Goal: Feedback & Contribution: Submit feedback/report problem

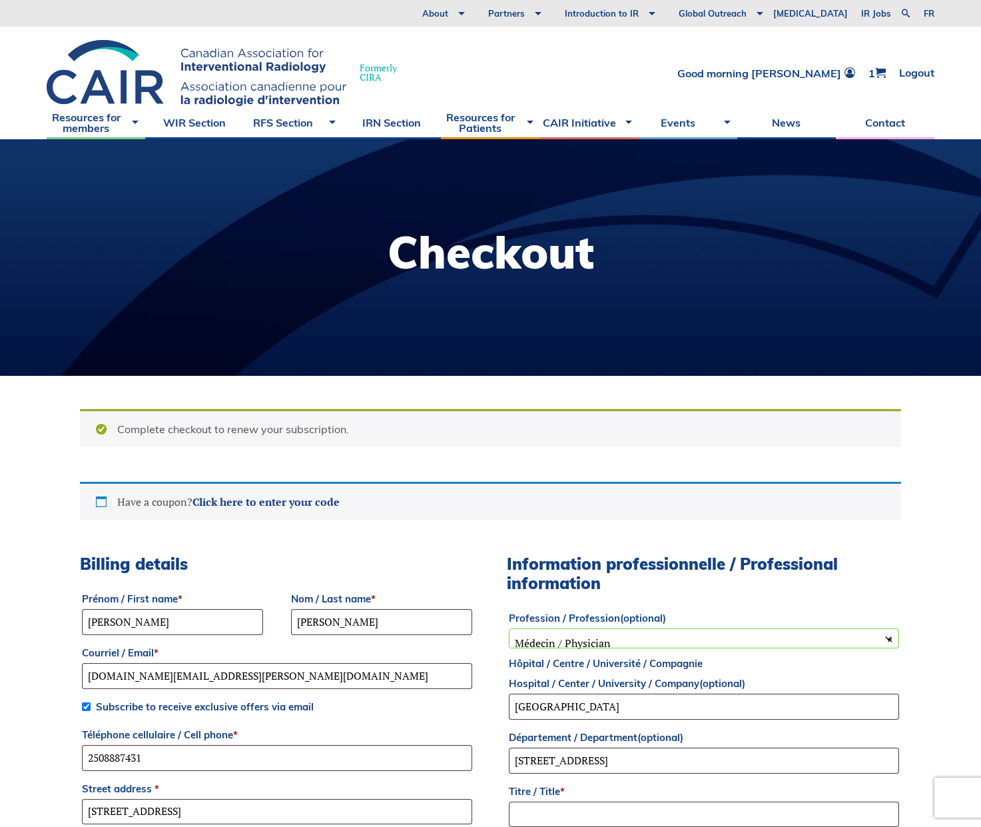
select select "BC"
select select "physician"
click at [169, 287] on div at bounding box center [490, 257] width 981 height 237
click at [881, 69] on span at bounding box center [880, 72] width 11 height 11
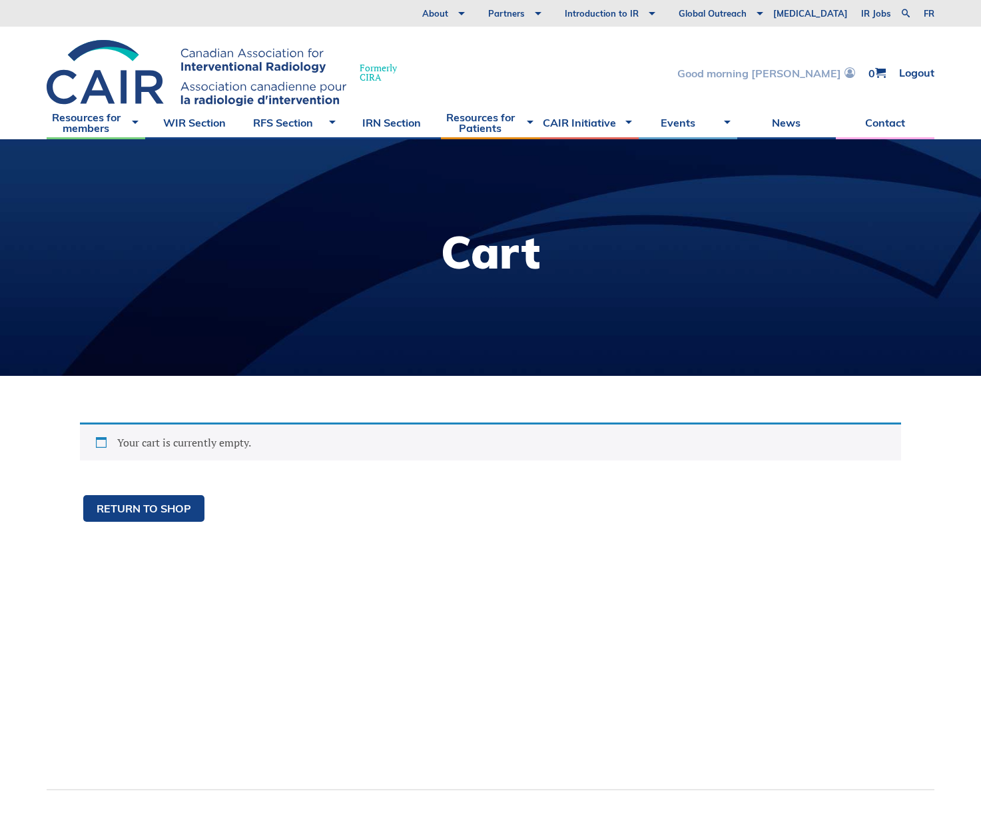
click at [789, 71] on link "Good morning [PERSON_NAME]" at bounding box center [767, 72] width 178 height 11
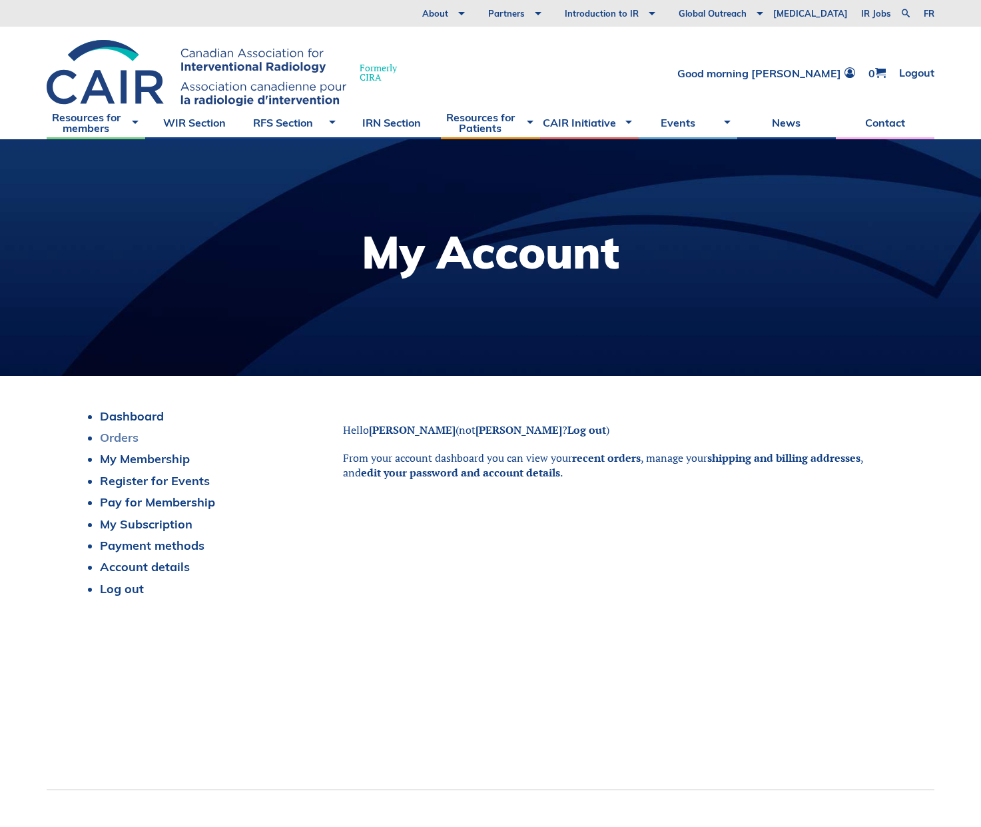
click at [119, 436] on link "Orders" at bounding box center [119, 437] width 39 height 15
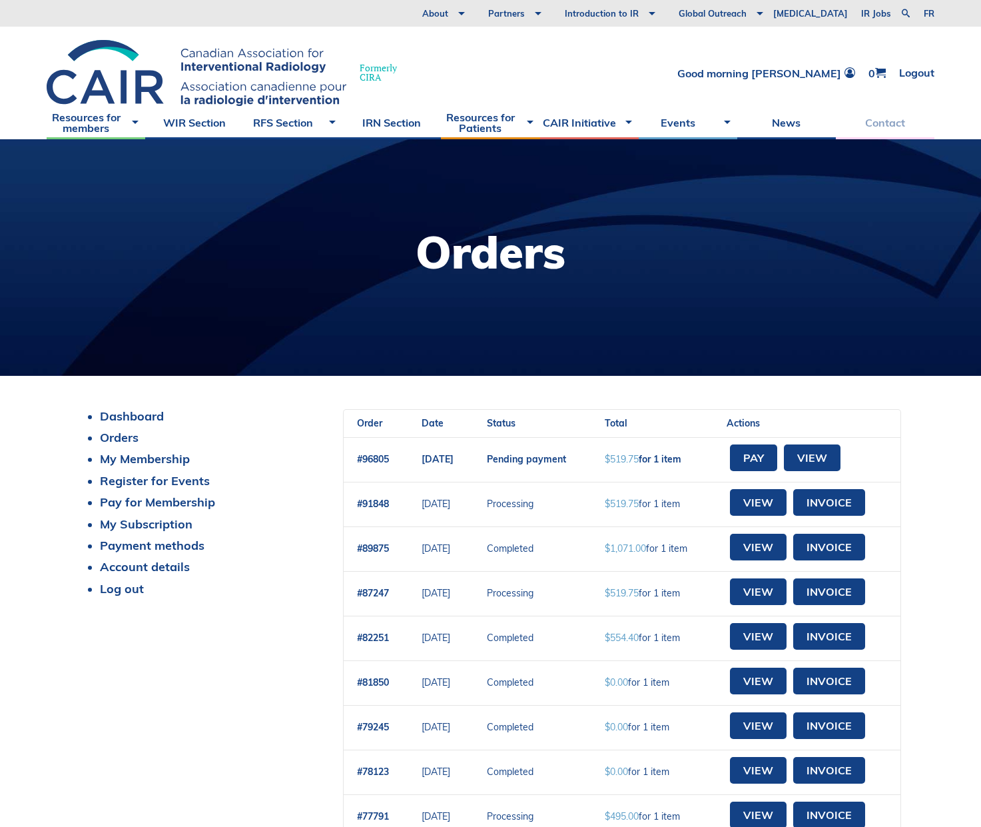
click at [877, 121] on link "Contact" at bounding box center [885, 122] width 99 height 33
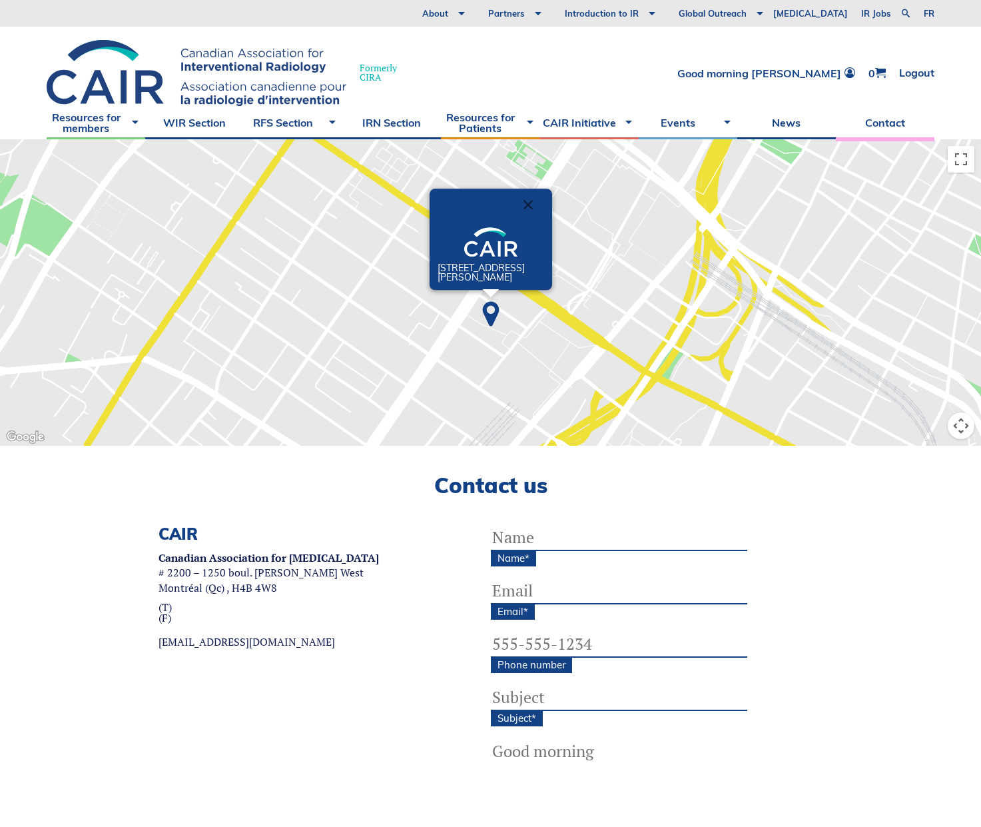
click at [561, 536] on input "Name *" at bounding box center [619, 537] width 256 height 27
type input "Ian Weir"
click at [542, 587] on input "Email *" at bounding box center [619, 591] width 256 height 27
type input "Ian.Weir@islandhealth.ca"
click at [509, 648] on input "(___) ___-____" at bounding box center [619, 644] width 256 height 27
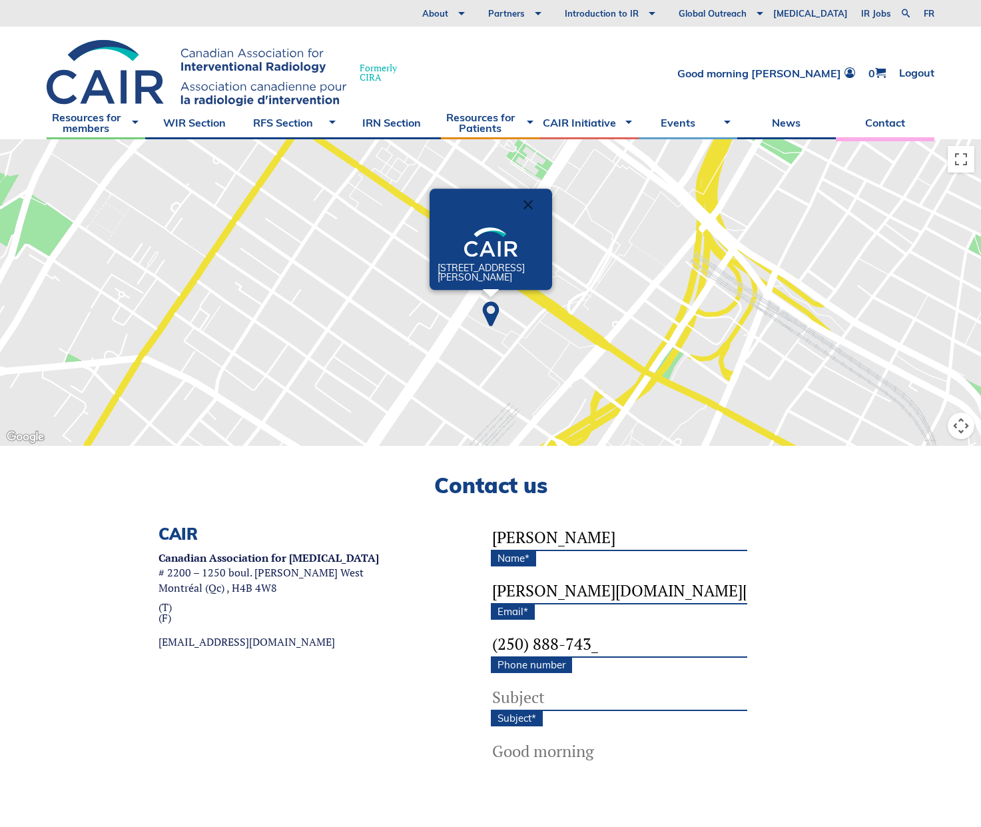
type input "(250) 888-7431"
click at [513, 697] on input "Subject *" at bounding box center [619, 697] width 256 height 27
type input "Dues"
click at [628, 761] on textarea "Message *" at bounding box center [619, 792] width 256 height 107
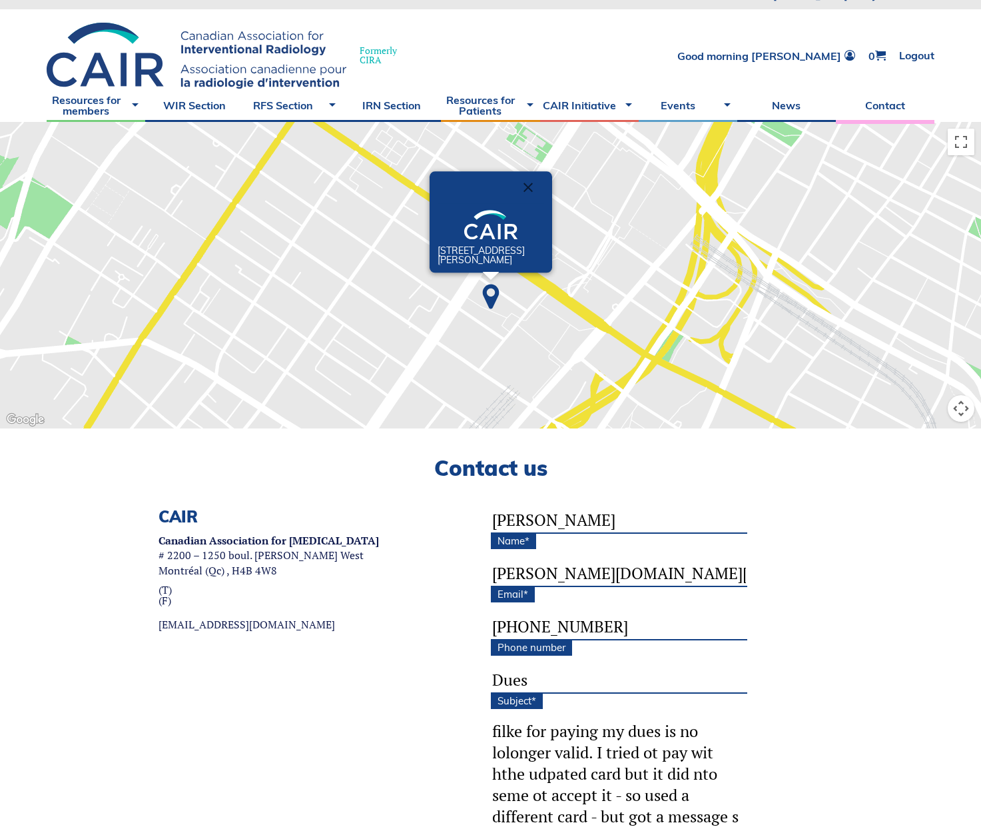
scroll to position [45, 0]
click at [622, 817] on textarea "I see my credit card you have on filke for paying my dues is no lolonger valid.…" at bounding box center [619, 774] width 256 height 107
click at [519, 732] on textarea "I see my credit card you have on filke for paying my dues is no lolonger valid.…" at bounding box center [619, 774] width 256 height 107
drag, startPoint x: 519, startPoint y: 732, endPoint x: 500, endPoint y: 720, distance: 22.7
click at [499, 720] on div "I see my credit card you have on filke for paying my dues is no lolonger valid.…" at bounding box center [619, 774] width 256 height 109
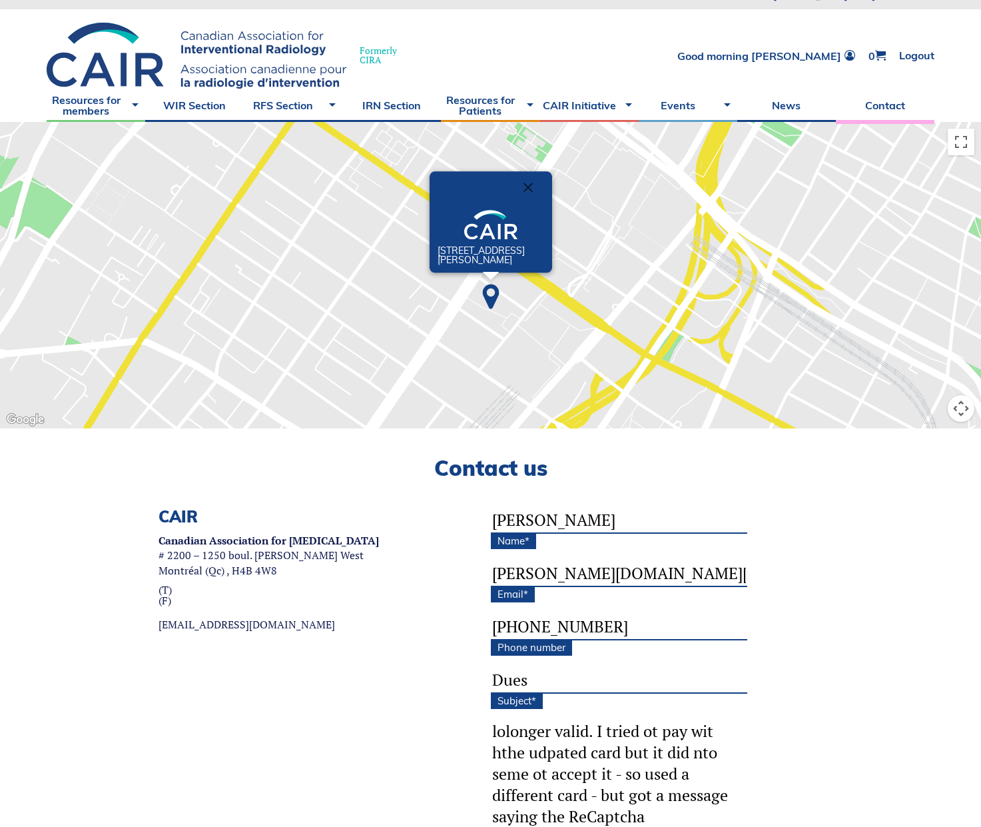
drag, startPoint x: 506, startPoint y: 734, endPoint x: 480, endPoint y: 735, distance: 25.3
click at [480, 735] on div "CAIR Canadian Association for Interventional Radiology # 2200 – 1250 boul. René…" at bounding box center [491, 723] width 888 height 432
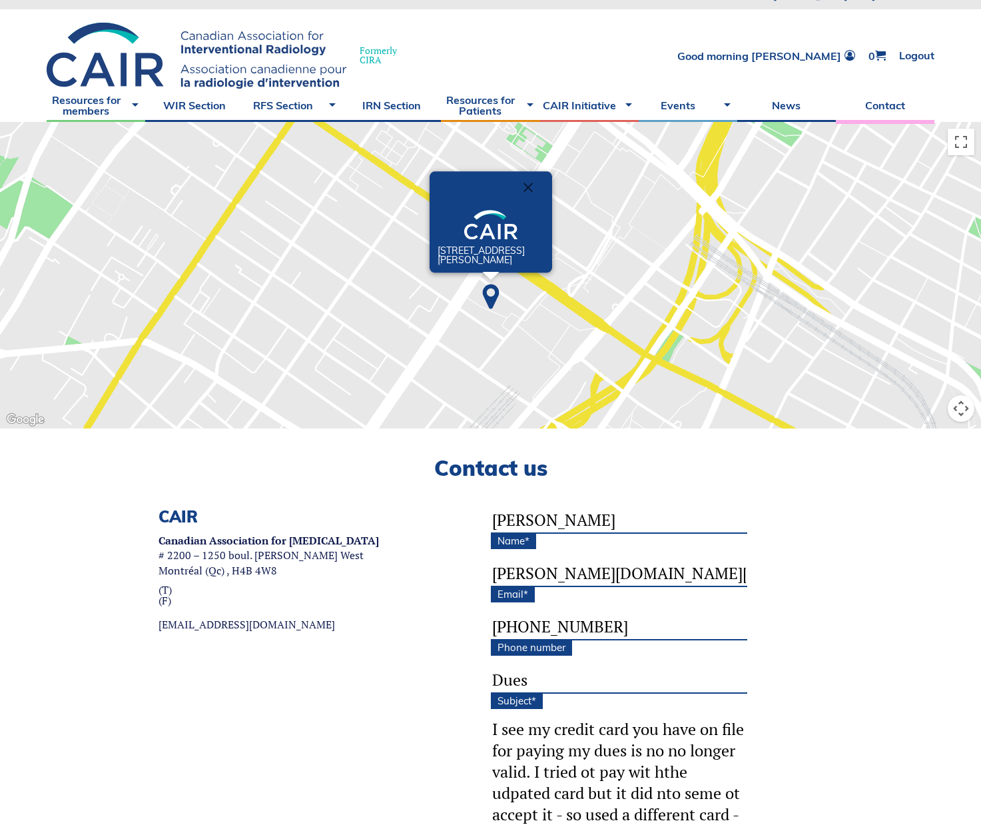
scroll to position [0, 0]
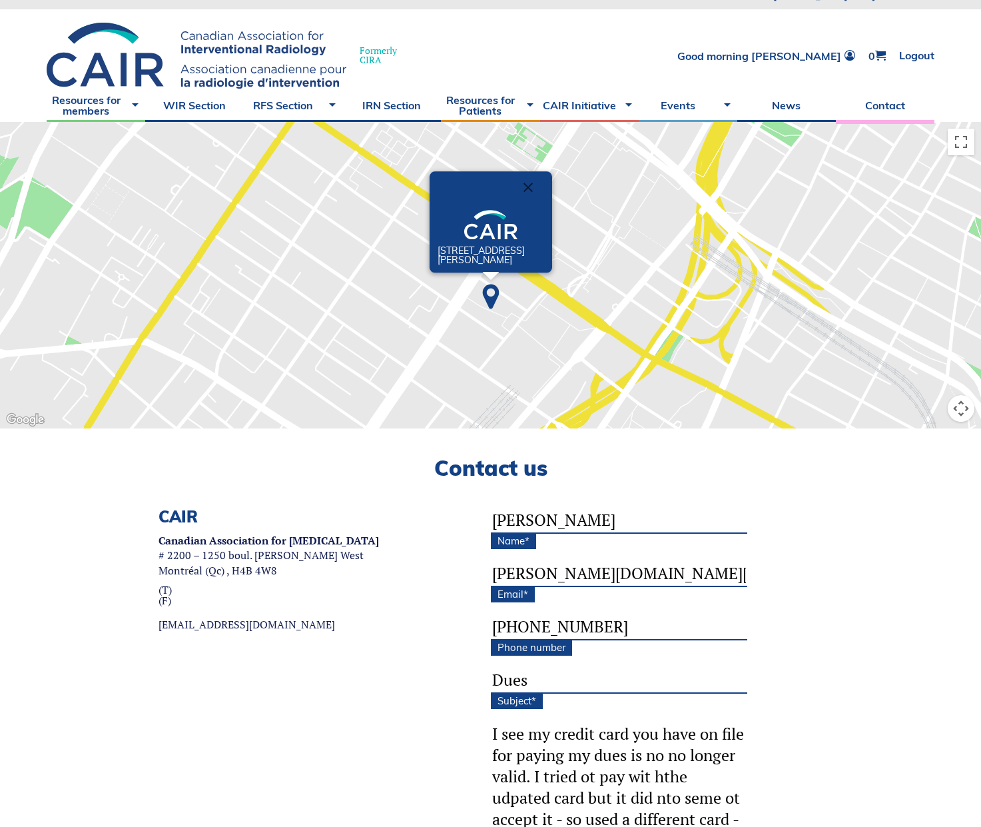
drag, startPoint x: 712, startPoint y: 732, endPoint x: 694, endPoint y: 734, distance: 17.4
click at [694, 734] on textarea "I see my credit card you have on file for paying my dues is no no longer valid.…" at bounding box center [619, 774] width 256 height 107
click at [682, 767] on textarea "I see my credit card you have on file for paying my dues is no no longer valid.…" at bounding box center [619, 774] width 256 height 107
drag, startPoint x: 696, startPoint y: 756, endPoint x: 718, endPoint y: 758, distance: 22.1
click at [718, 758] on textarea "I see my credit card you have on file for paying my dues is no no longer valid.…" at bounding box center [619, 774] width 256 height 107
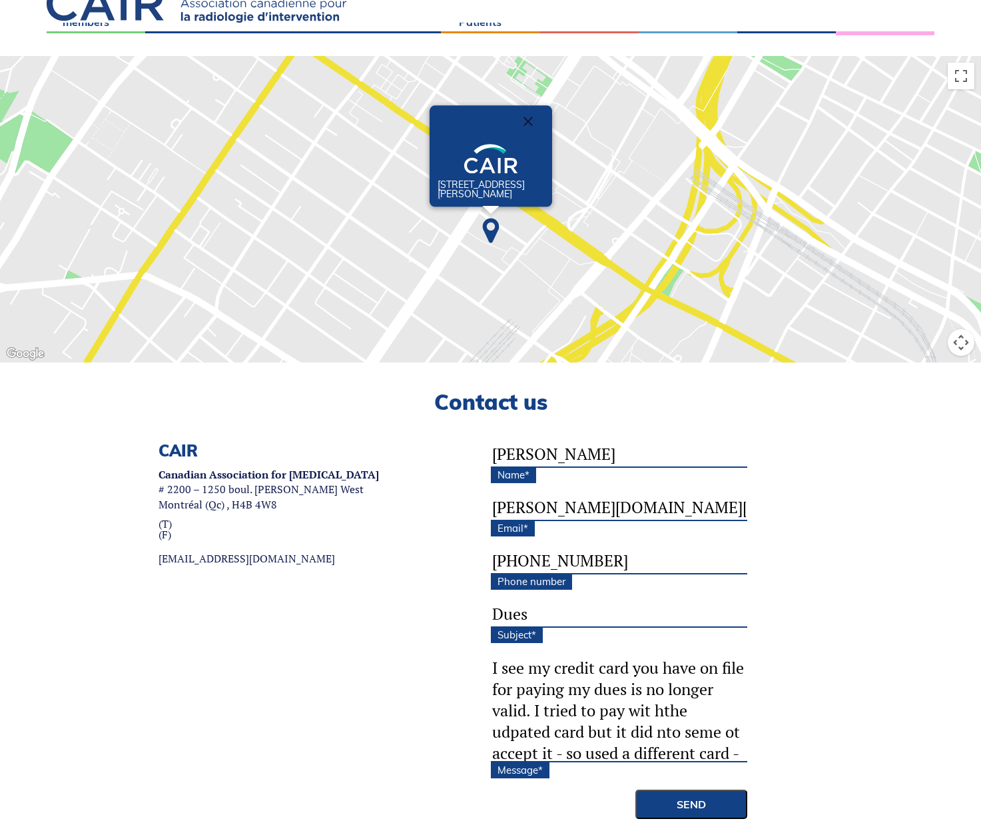
scroll to position [151, 0]
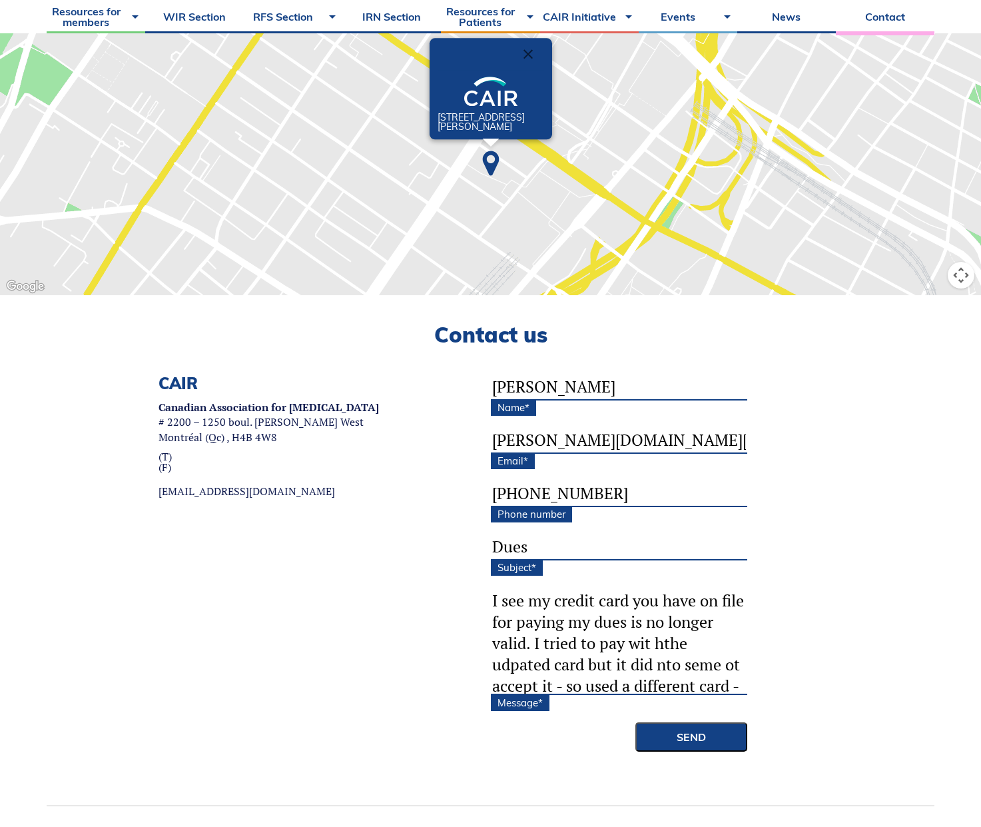
click at [500, 667] on textarea "I see my credit card you have on file for paying my dues is no longer valid. I …" at bounding box center [619, 641] width 256 height 107
click at [701, 643] on textarea "I see my credit card you have on file for paying my dues is no longer valid. I …" at bounding box center [619, 641] width 256 height 107
drag, startPoint x: 695, startPoint y: 662, endPoint x: 721, endPoint y: 670, distance: 27.6
click at [722, 670] on textarea "I see my credit card you have on file for paying my dues is no longer valid. I …" at bounding box center [619, 641] width 256 height 107
drag, startPoint x: 710, startPoint y: 669, endPoint x: 694, endPoint y: 668, distance: 16.0
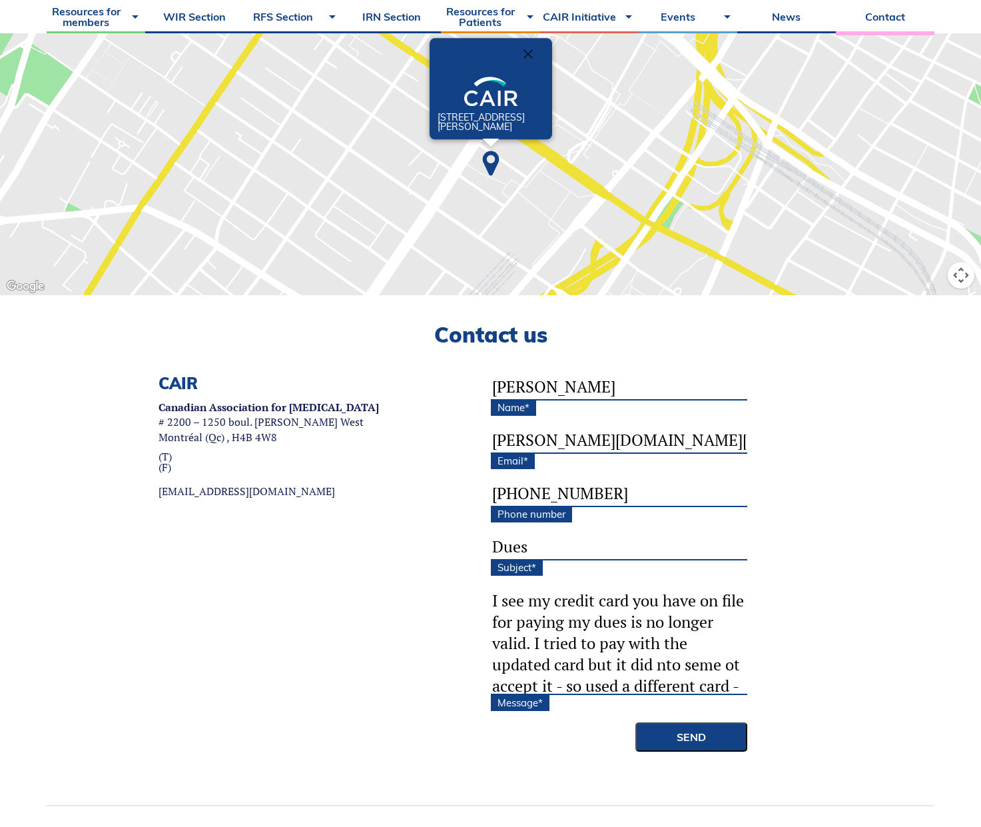
click at [694, 668] on textarea "I see my credit card you have on file for paying my dues is no longer valid. I …" at bounding box center [619, 641] width 256 height 107
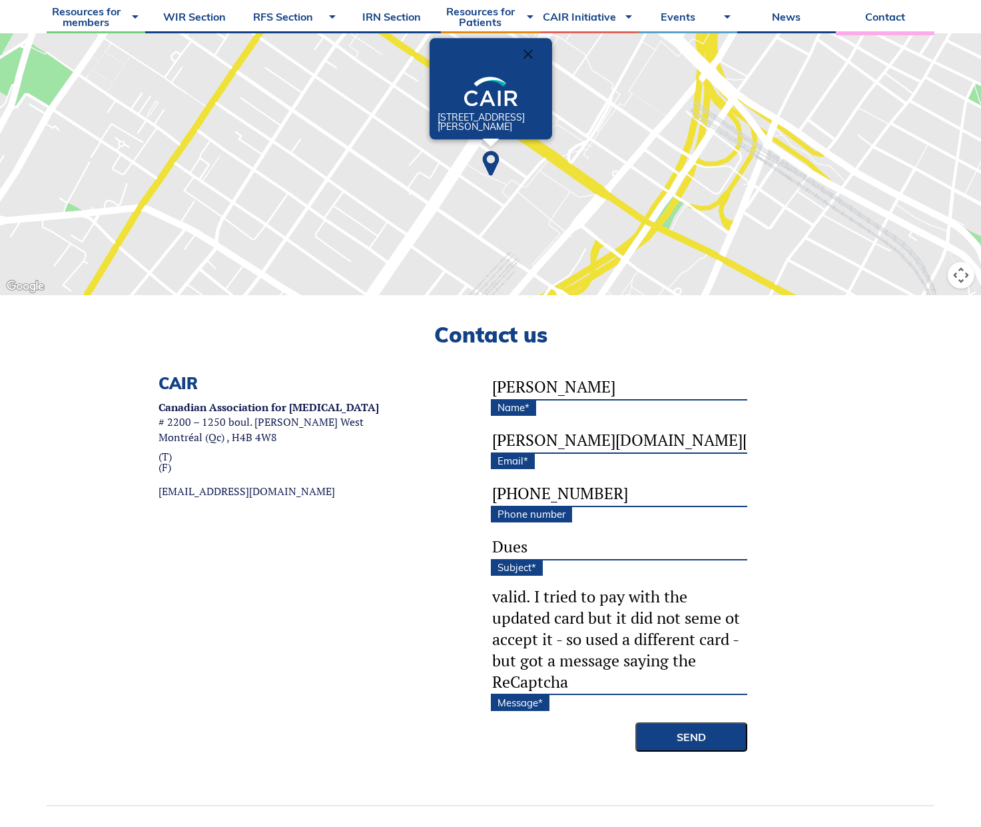
drag, startPoint x: 520, startPoint y: 686, endPoint x: 504, endPoint y: 686, distance: 15.3
click at [504, 686] on textarea "I see my credit card you have on file for paying my dues is no longer valid. I …" at bounding box center [619, 641] width 256 height 107
click at [514, 660] on textarea "I see my credit card you have on file for paying my dues is no longer valid. I …" at bounding box center [619, 641] width 256 height 107
click at [516, 637] on textarea "I see my credit card you have on file for paying my dues is no longer valid. I …" at bounding box center [619, 641] width 256 height 107
click at [653, 686] on textarea "I see my credit card you have on file for paying my dues is no longer valid. I …" at bounding box center [619, 641] width 256 height 107
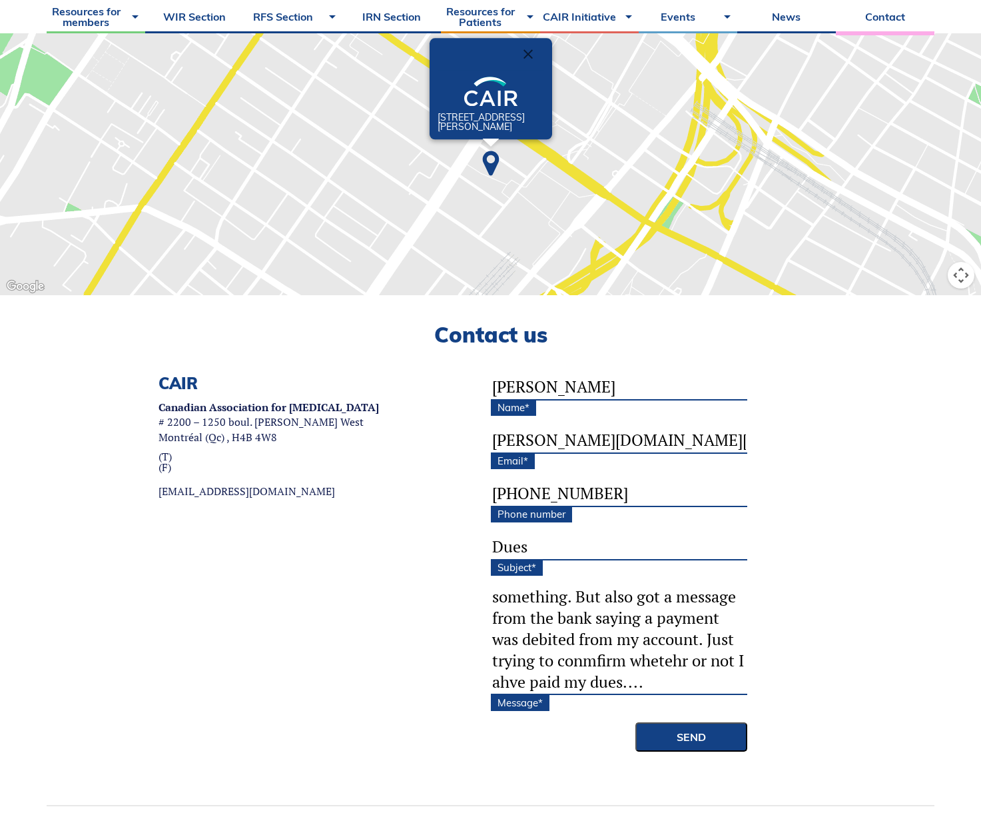
scroll to position [171, 0]
type textarea "I see my credit card you have on file for paying my dues is no longer valid. I …"
click at [669, 737] on input "Send" at bounding box center [692, 736] width 112 height 29
